Goal: Information Seeking & Learning: Learn about a topic

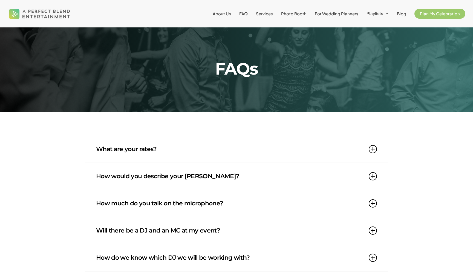
click at [119, 153] on link "What are your rates?" at bounding box center [236, 149] width 281 height 27
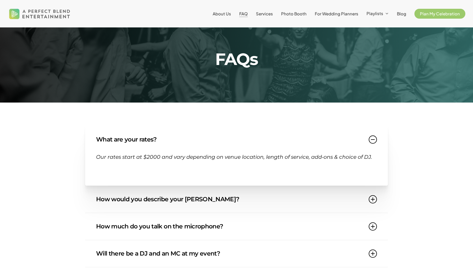
scroll to position [10, 0]
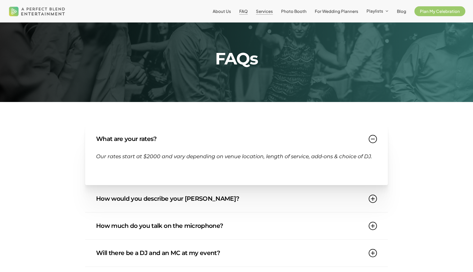
click at [264, 12] on span "Services" at bounding box center [264, 10] width 17 height 5
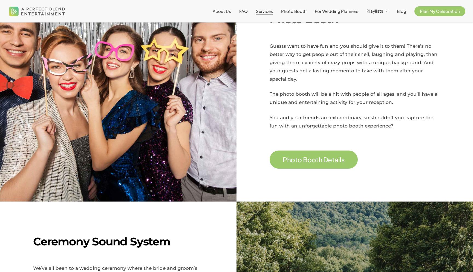
scroll to position [391, 0]
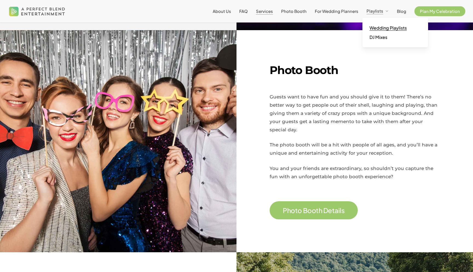
click at [379, 29] on span "Wedding Playlists" at bounding box center [388, 28] width 37 height 6
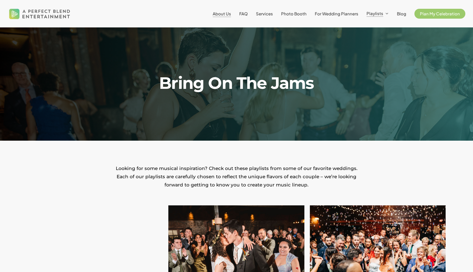
click at [229, 14] on span "About Us" at bounding box center [222, 13] width 18 height 5
click at [228, 14] on span "About Us" at bounding box center [222, 13] width 18 height 5
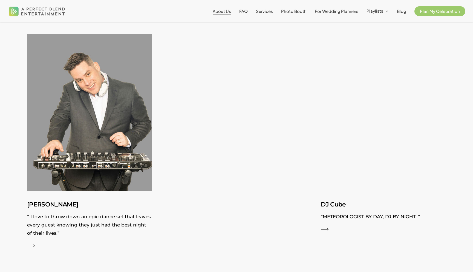
scroll to position [1057, 0]
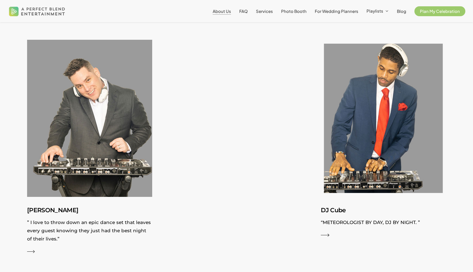
click at [334, 205] on h3 "DJ Cube" at bounding box center [383, 210] width 125 height 10
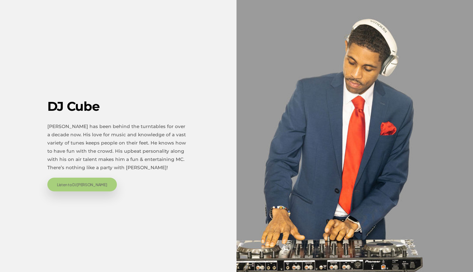
click at [59, 183] on span "Listen to DJ Cube" at bounding box center [82, 184] width 50 height 5
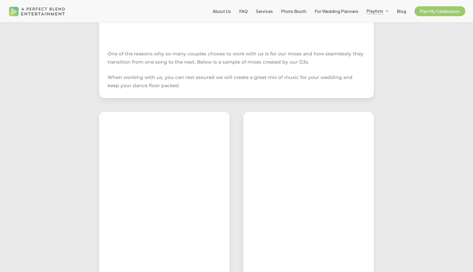
scroll to position [139, 0]
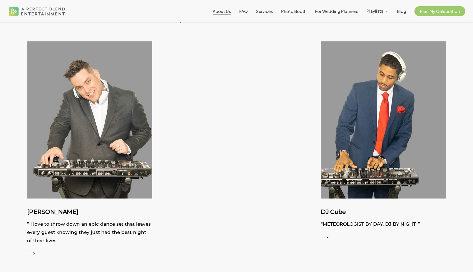
scroll to position [1055, 0]
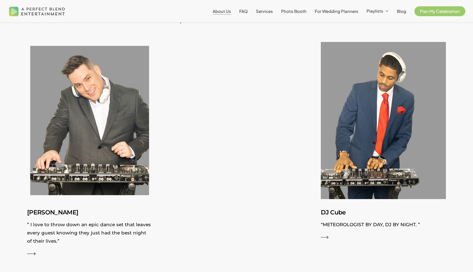
click at [39, 207] on h3 "Jesse" at bounding box center [89, 212] width 125 height 10
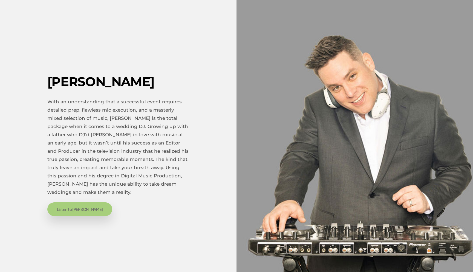
click at [75, 206] on span "Listen to Jesse" at bounding box center [80, 208] width 46 height 5
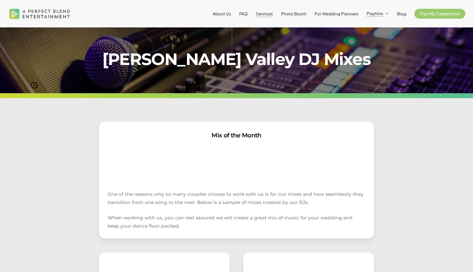
click at [263, 14] on span "Services" at bounding box center [264, 13] width 17 height 5
